Goal: Task Accomplishment & Management: Manage account settings

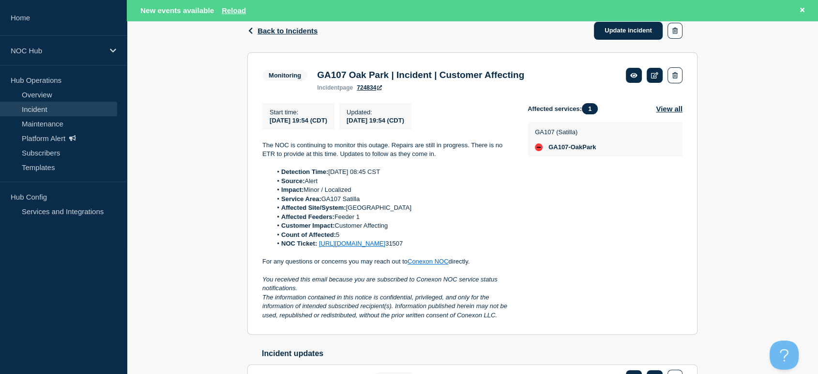
click at [660, 286] on div "Affected services: 1 View all GA107 (Satilla) GA107-OakPark" at bounding box center [605, 211] width 155 height 216
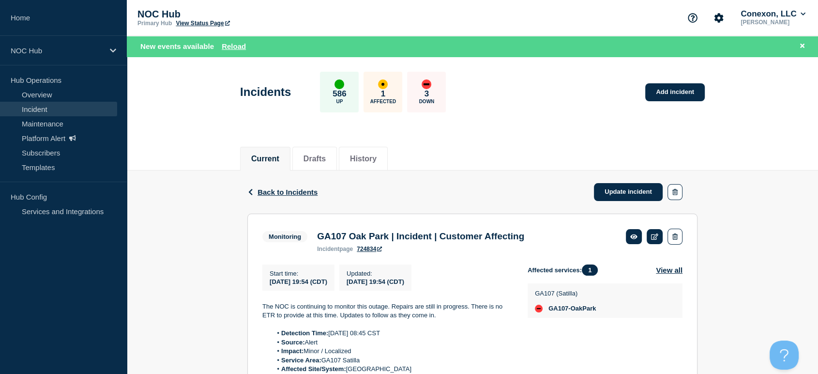
click at [85, 105] on link "Incident" at bounding box center [58, 109] width 117 height 15
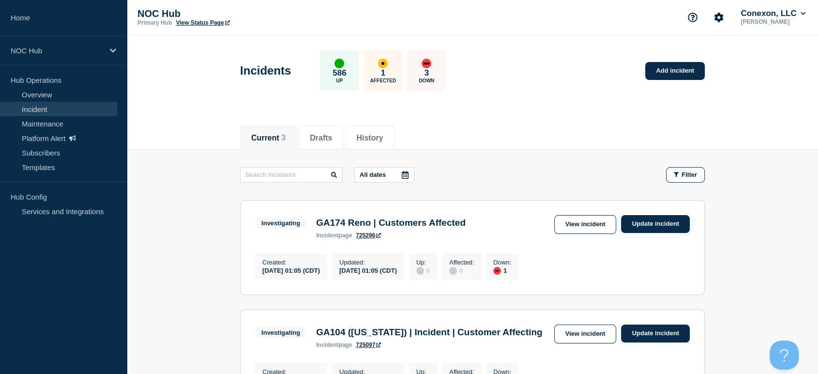
scroll to position [108, 0]
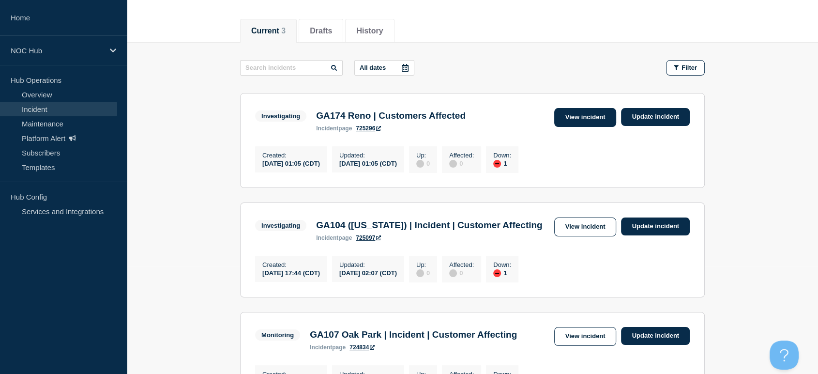
click at [562, 113] on link "View incident" at bounding box center [585, 117] width 62 height 19
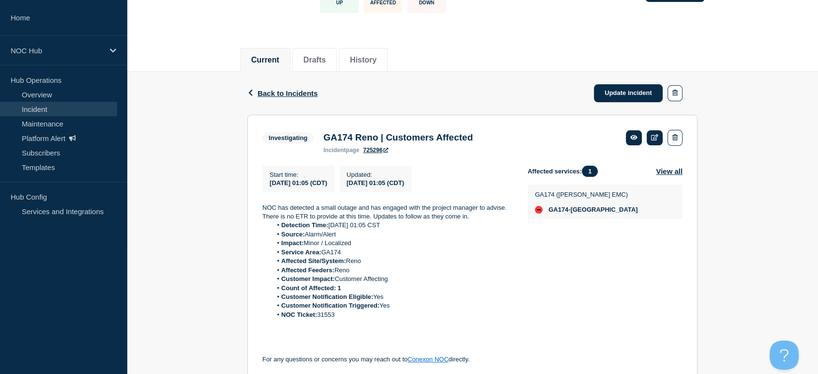
scroll to position [161, 0]
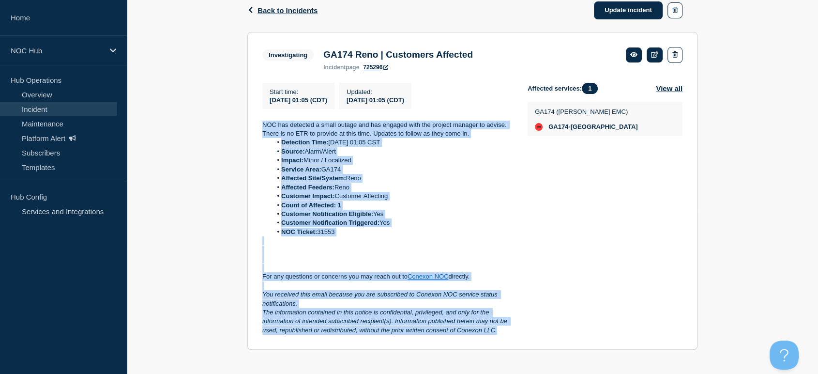
drag, startPoint x: 260, startPoint y: 119, endPoint x: 510, endPoint y: 335, distance: 331.0
click at [510, 335] on section "Investigating GA174 Reno | Customers Affected incident page 725296 Start time :…" at bounding box center [472, 191] width 450 height 318
copy div "NOC has detected a small outage and has engaged with the project manager to adv…"
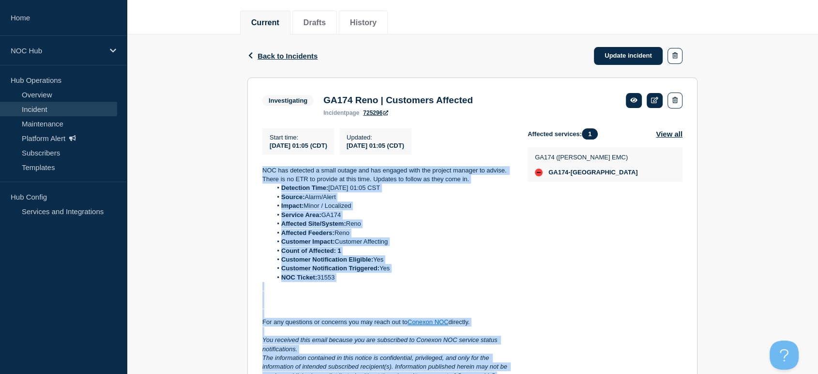
scroll to position [54, 0]
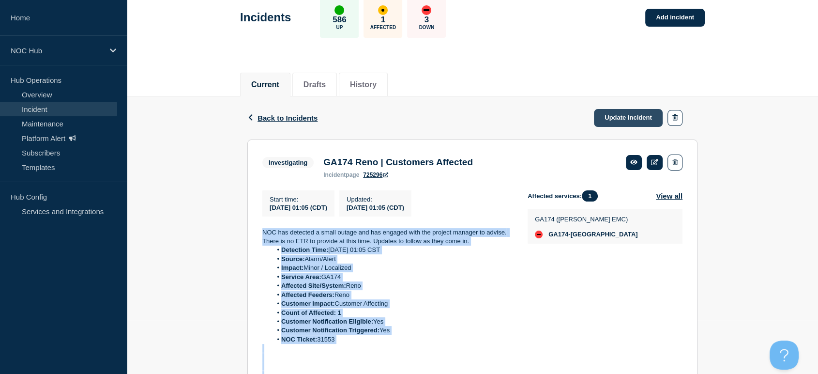
click at [605, 119] on link "Update incident" at bounding box center [628, 118] width 69 height 18
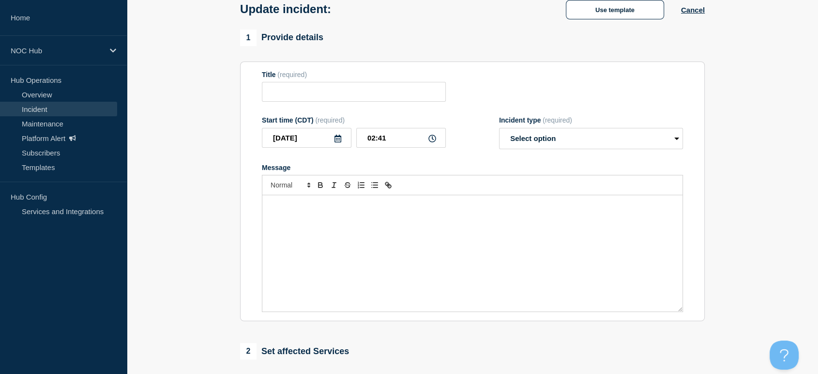
type input "GA174 Reno | Customers Affected"
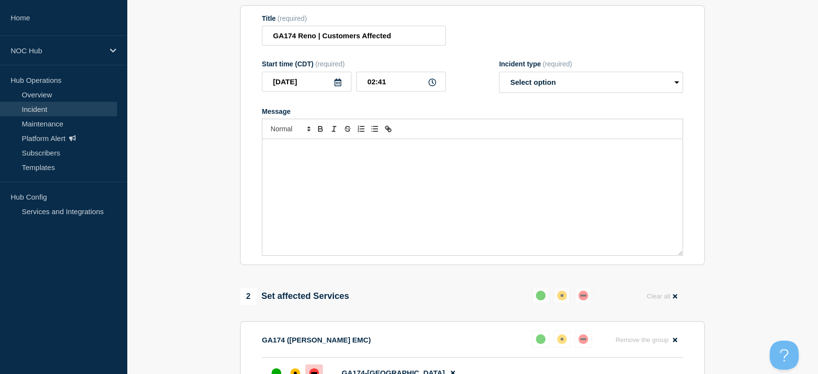
scroll to position [161, 0]
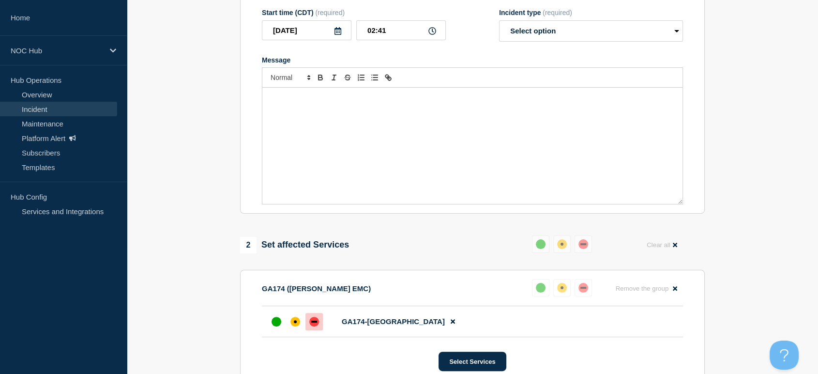
click at [375, 148] on div "Message" at bounding box center [472, 146] width 420 height 116
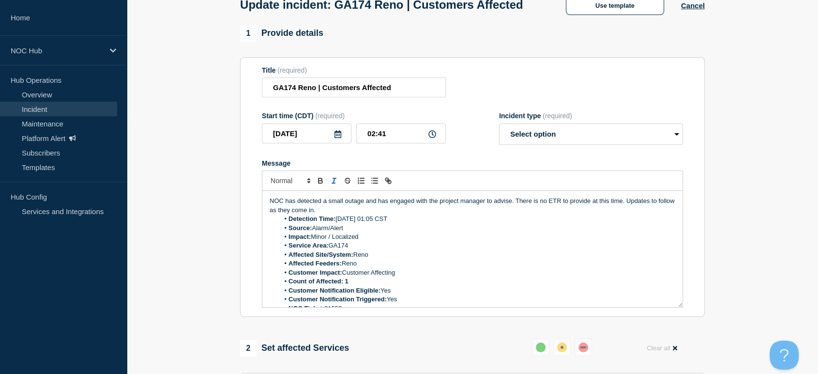
scroll to position [0, 0]
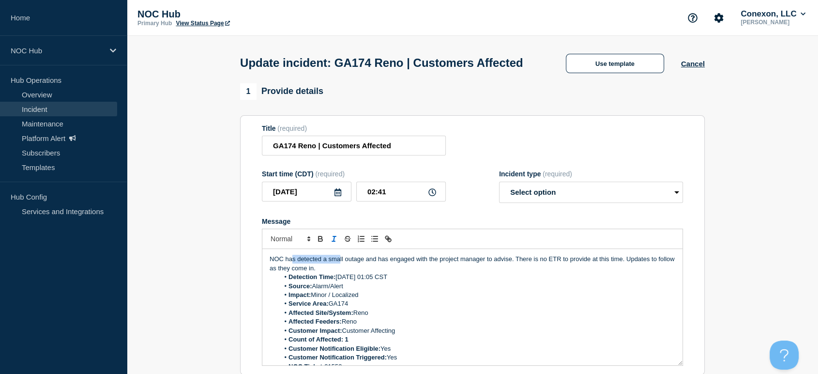
drag, startPoint x: 340, startPoint y: 282, endPoint x: 315, endPoint y: 278, distance: 25.0
click at [293, 273] on p "NOC has detected a small outage and has engaged with the project manager to adv…" at bounding box center [473, 264] width 406 height 18
click at [353, 273] on p "NOC has detected a small outage and has engaged with the project manager to adv…" at bounding box center [473, 264] width 406 height 18
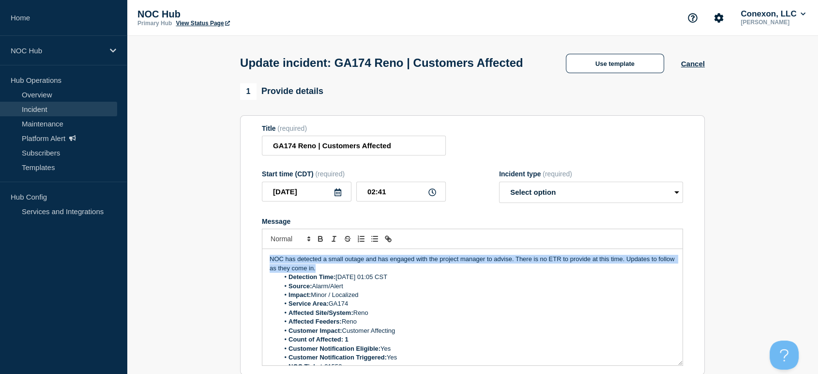
drag, startPoint x: 331, startPoint y: 282, endPoint x: 269, endPoint y: 266, distance: 64.5
click at [266, 268] on div "NOC has detected a small outage and has engaged with the project manager to adv…" at bounding box center [472, 307] width 420 height 116
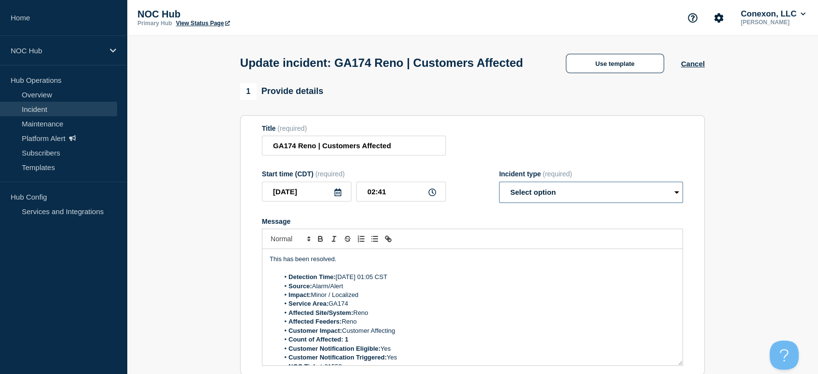
click at [582, 203] on select "Select option Investigating Identified Monitoring Resolved" at bounding box center [591, 192] width 184 height 21
select select "resolved"
click at [499, 200] on select "Select option Investigating Identified Monitoring Resolved" at bounding box center [591, 192] width 184 height 21
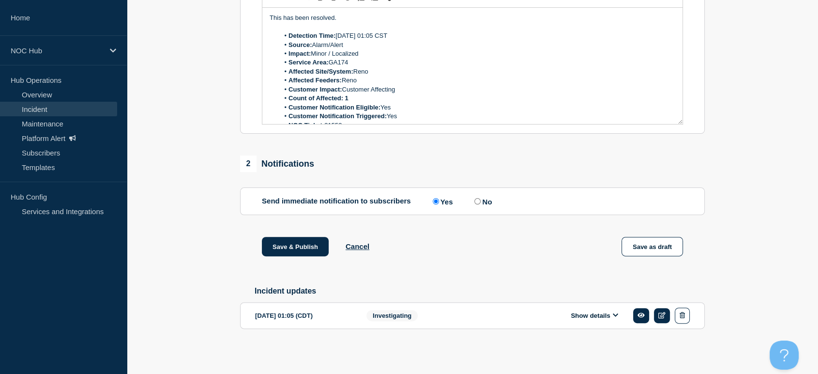
scroll to position [262, 0]
click at [480, 198] on input "No" at bounding box center [478, 201] width 6 height 6
radio input "true"
radio input "false"
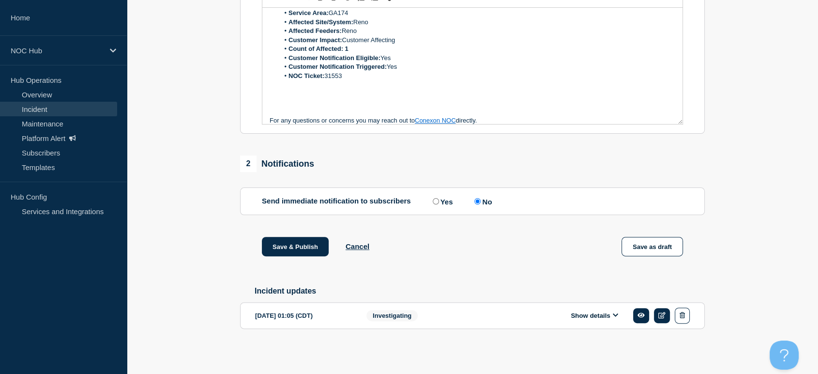
scroll to position [92, 0]
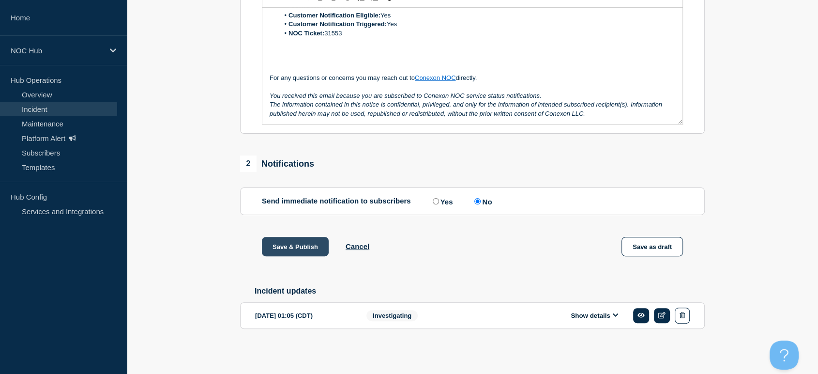
click at [299, 243] on button "Save & Publish" at bounding box center [295, 246] width 67 height 19
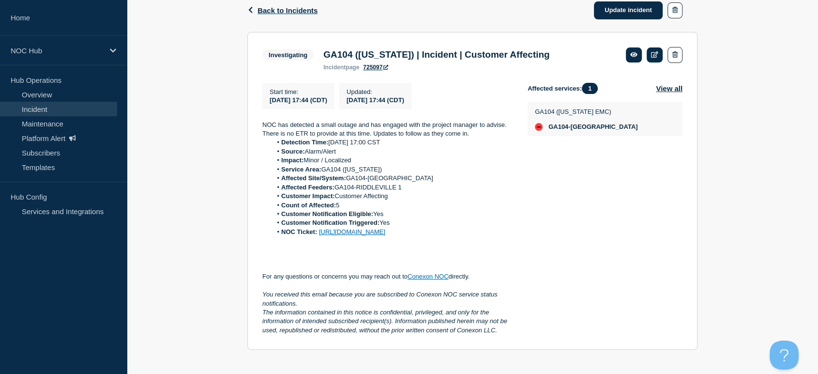
click at [198, 104] on div "Back Back to Incidents Update incident Investigating GA104 (Washington) | Incid…" at bounding box center [472, 177] width 691 height 376
click at [35, 104] on link "Incident" at bounding box center [58, 109] width 117 height 15
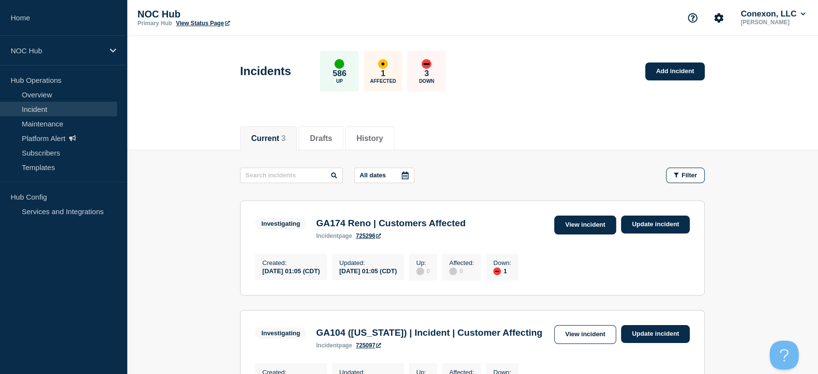
click at [572, 225] on link "View incident" at bounding box center [585, 224] width 62 height 19
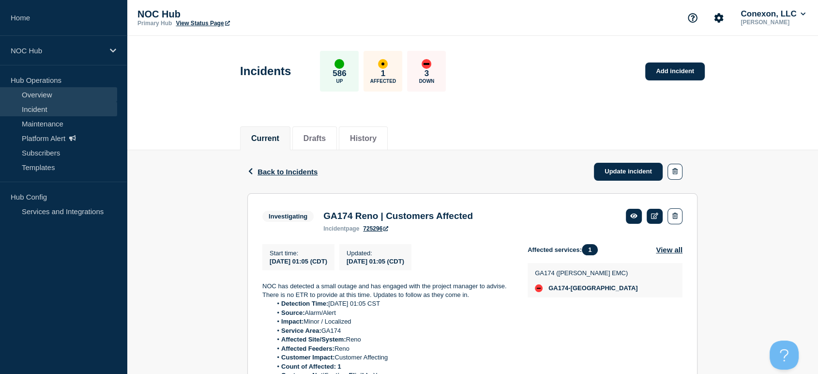
click at [38, 92] on link "Overview" at bounding box center [58, 94] width 117 height 15
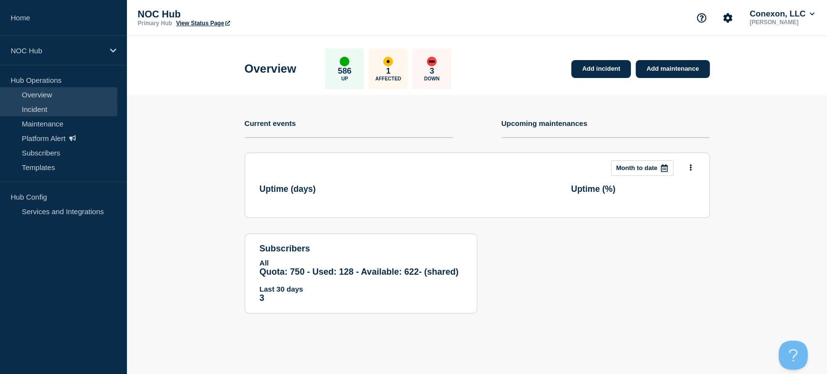
click at [42, 112] on link "Incident" at bounding box center [58, 109] width 117 height 15
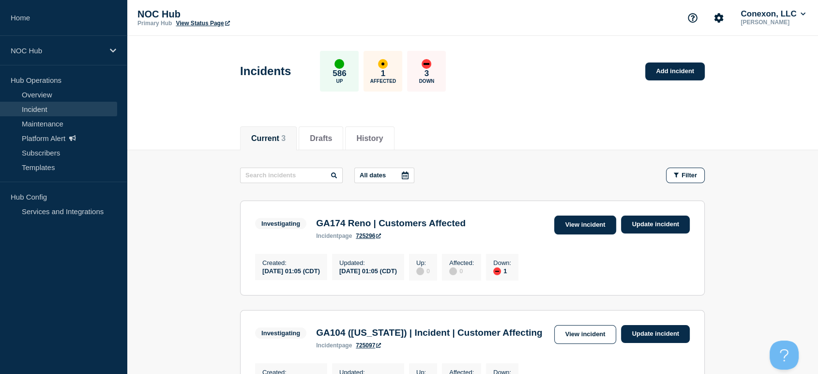
click at [566, 218] on link "View incident" at bounding box center [585, 224] width 62 height 19
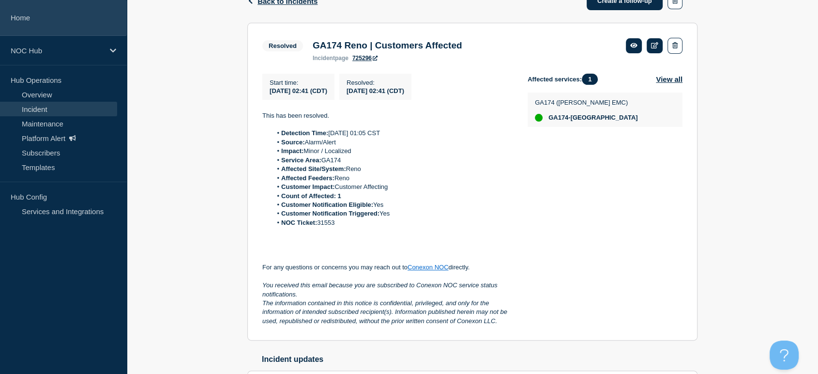
scroll to position [82, 0]
